Goal: Check status: Check status

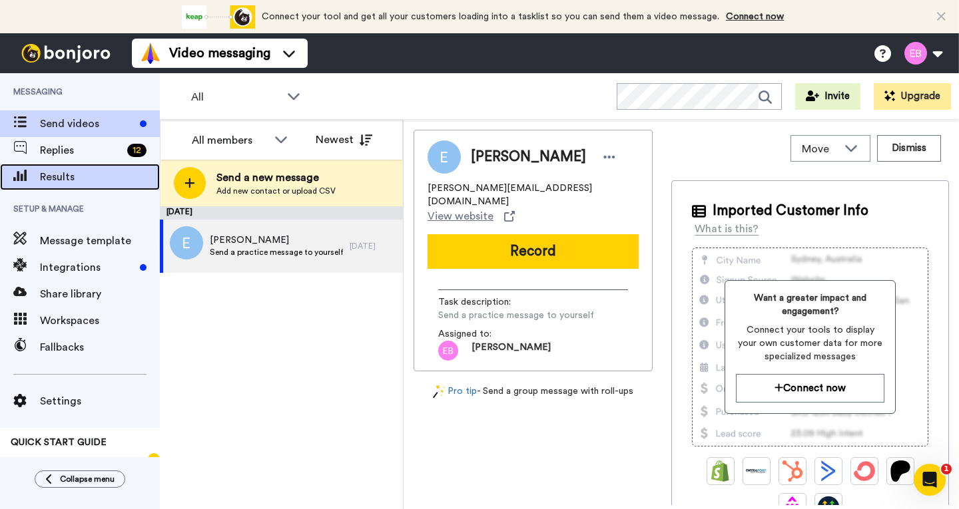
click at [85, 174] on span "Results" at bounding box center [100, 177] width 120 height 16
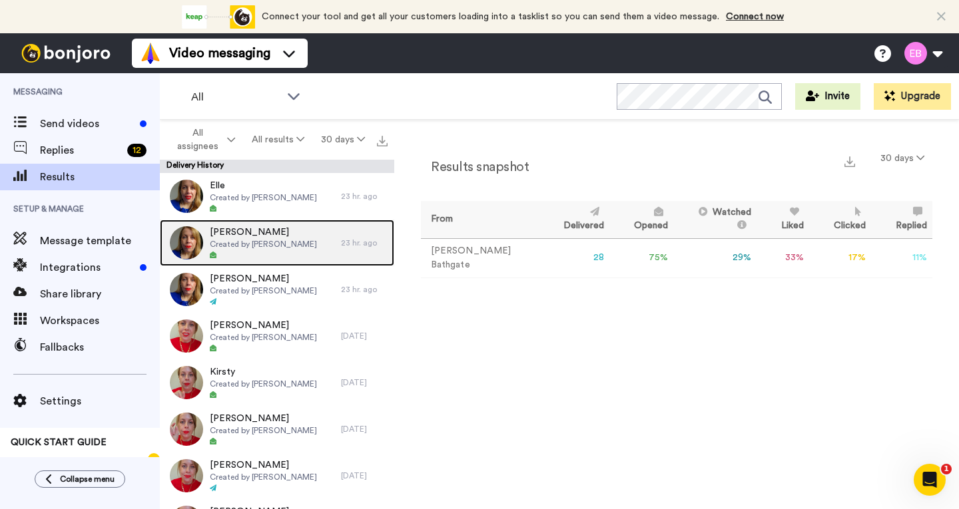
click at [269, 242] on span "Created by [PERSON_NAME]" at bounding box center [263, 244] width 107 height 11
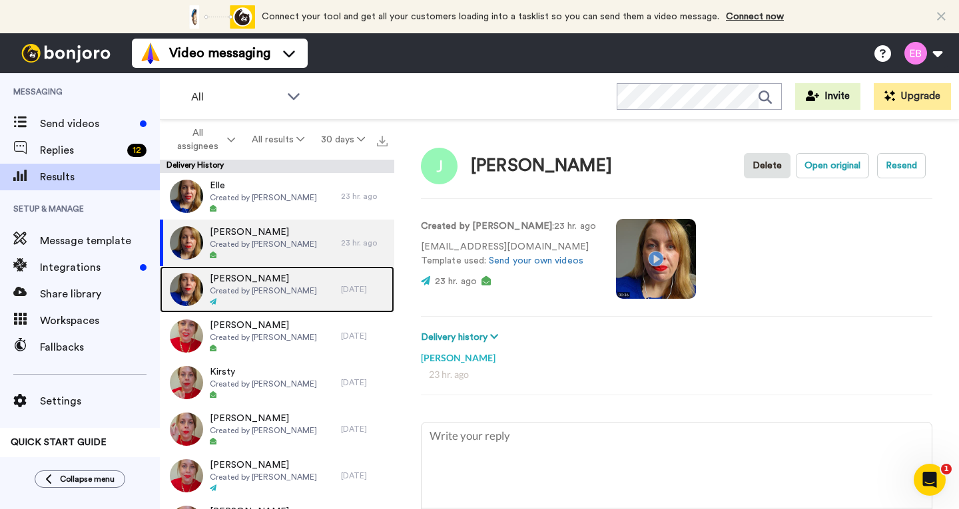
click at [276, 291] on span "Created by [PERSON_NAME]" at bounding box center [263, 291] width 107 height 11
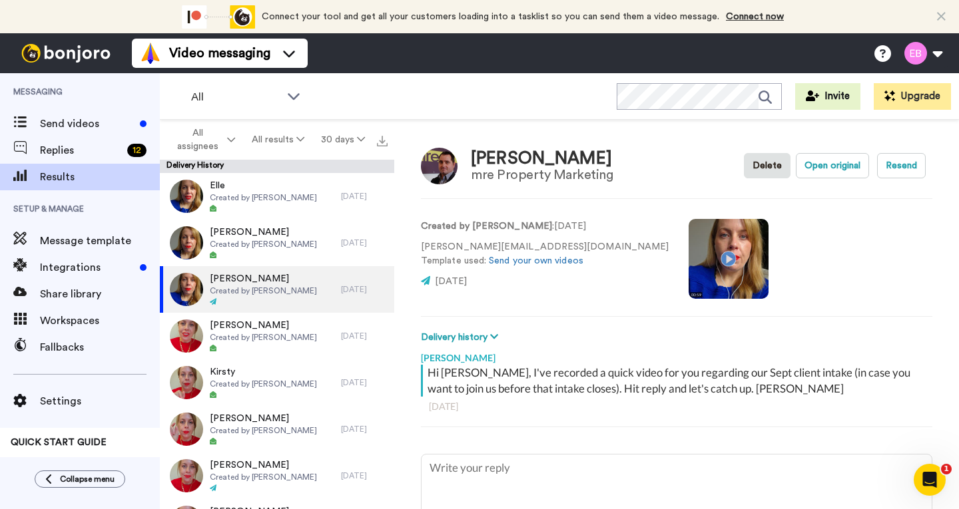
type textarea "x"
